Goal: Task Accomplishment & Management: Complete application form

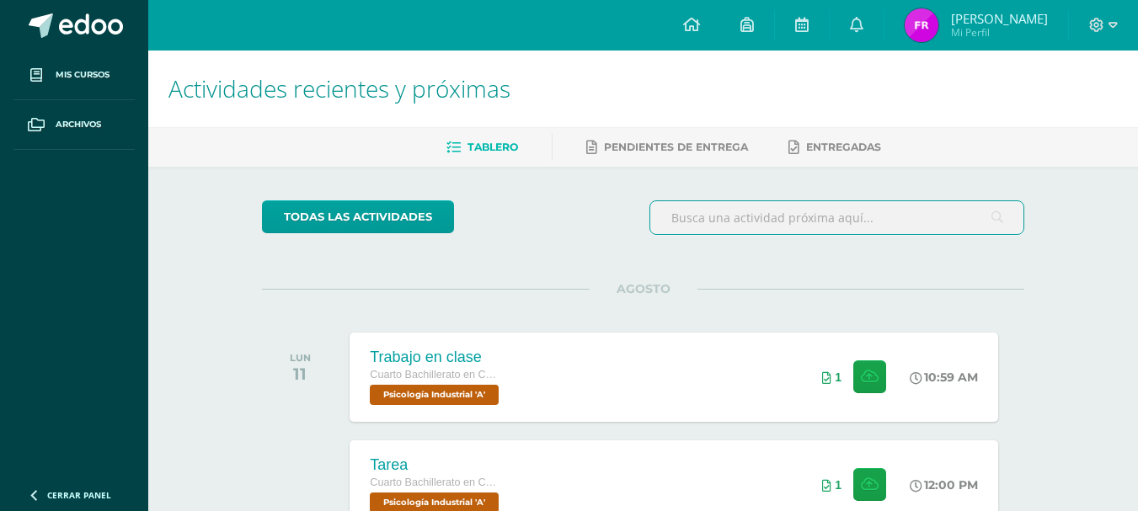
click at [691, 219] on input "text" at bounding box center [836, 217] width 373 height 33
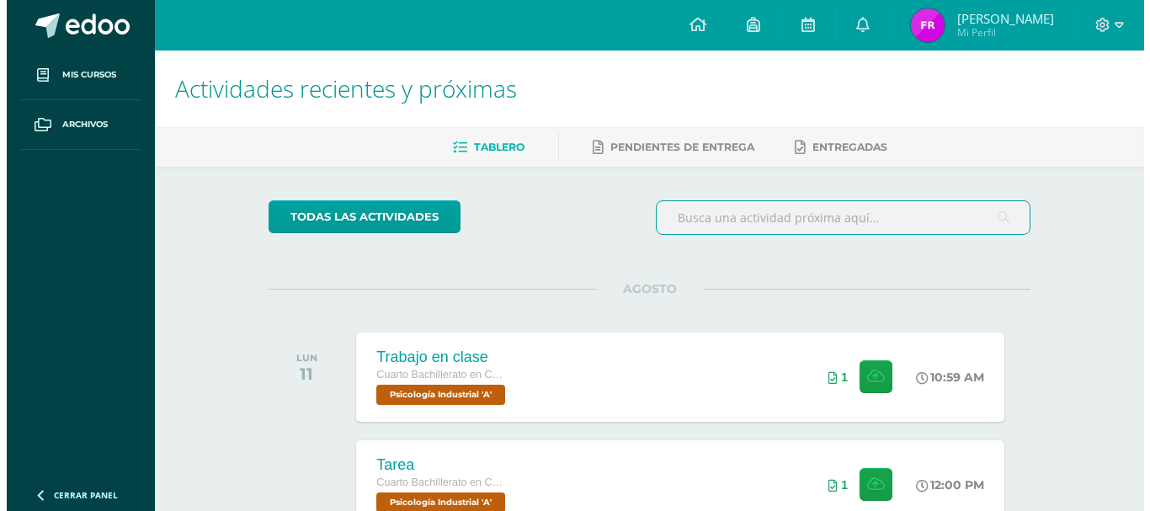
scroll to position [447, 0]
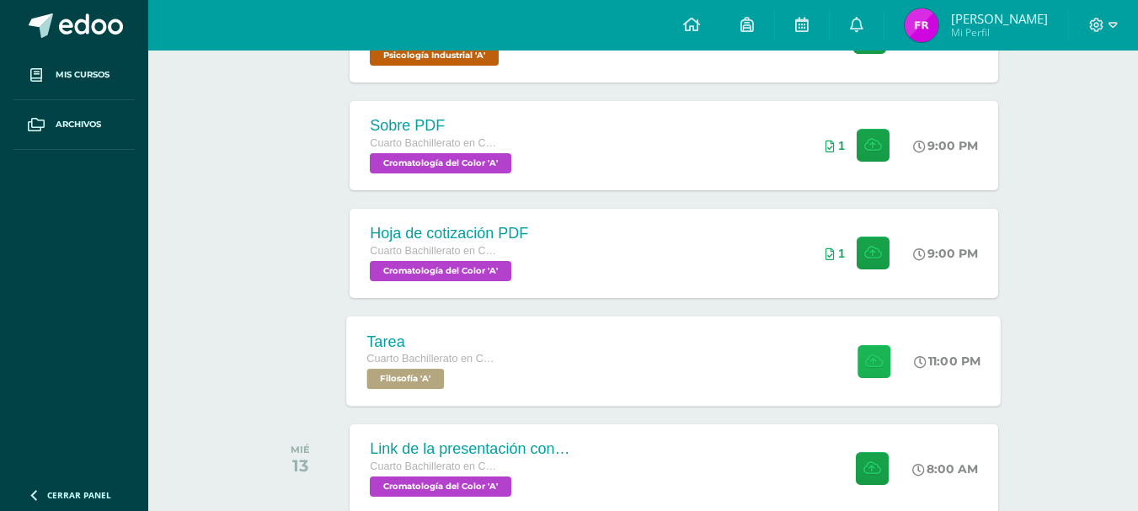
click at [865, 359] on icon at bounding box center [874, 361] width 18 height 14
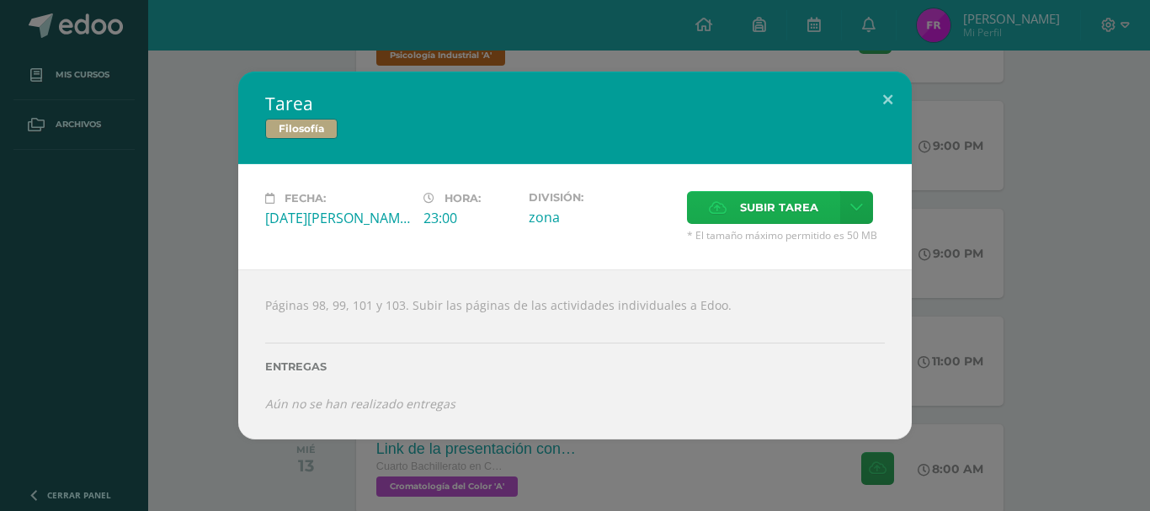
click at [749, 195] on span "Subir tarea" at bounding box center [779, 207] width 78 height 31
click at [0, 0] on input "Subir tarea" at bounding box center [0, 0] width 0 height 0
click at [793, 199] on span "Subir tarea" at bounding box center [779, 207] width 78 height 31
click at [0, 0] on input "Subir tarea" at bounding box center [0, 0] width 0 height 0
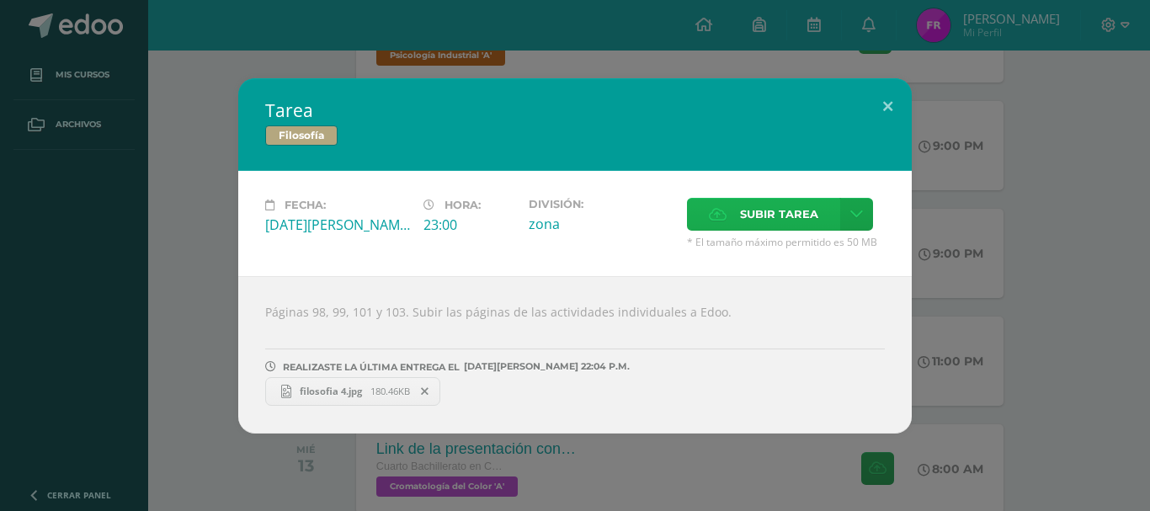
click at [743, 216] on span "Subir tarea" at bounding box center [779, 214] width 78 height 31
click at [0, 0] on input "Subir tarea" at bounding box center [0, 0] width 0 height 0
click at [756, 215] on span "Subir tarea" at bounding box center [779, 214] width 78 height 31
click at [0, 0] on input "Subir tarea" at bounding box center [0, 0] width 0 height 0
